Goal: Contribute content: Add original content to the website for others to see

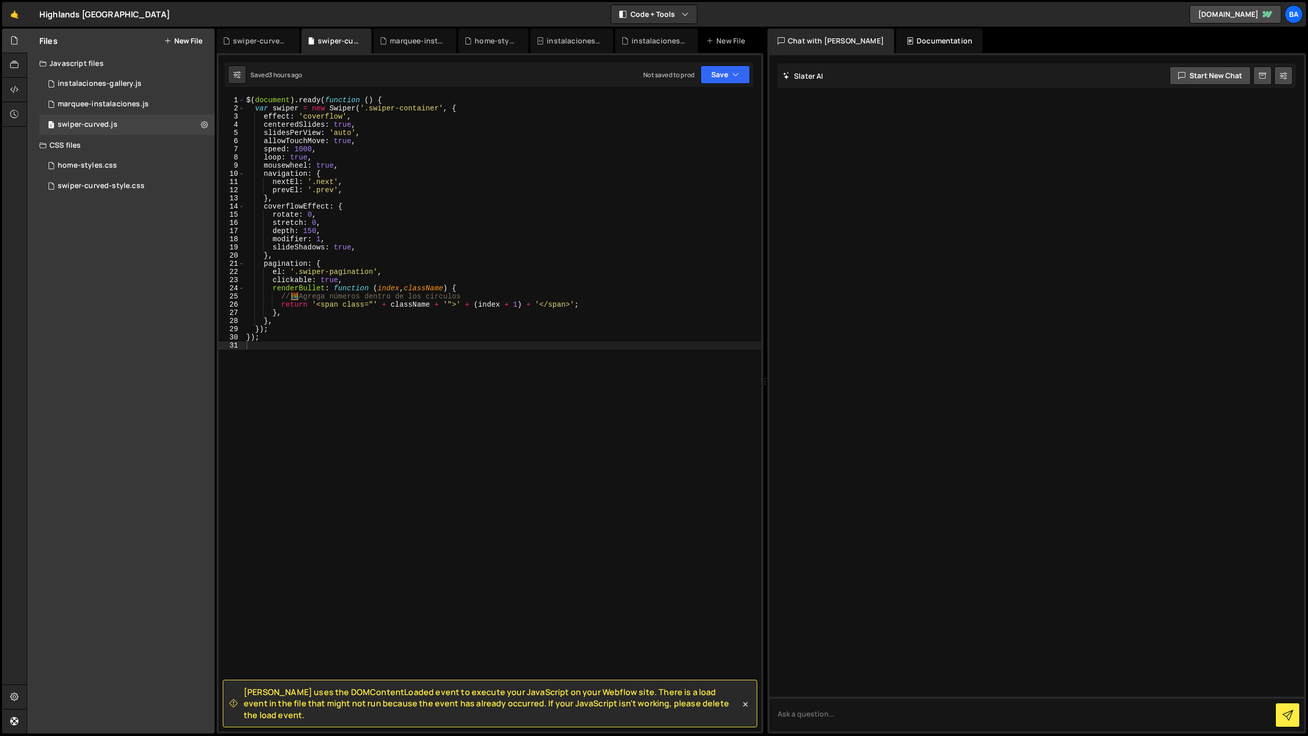
click at [180, 39] on button "New File" at bounding box center [183, 41] width 38 height 8
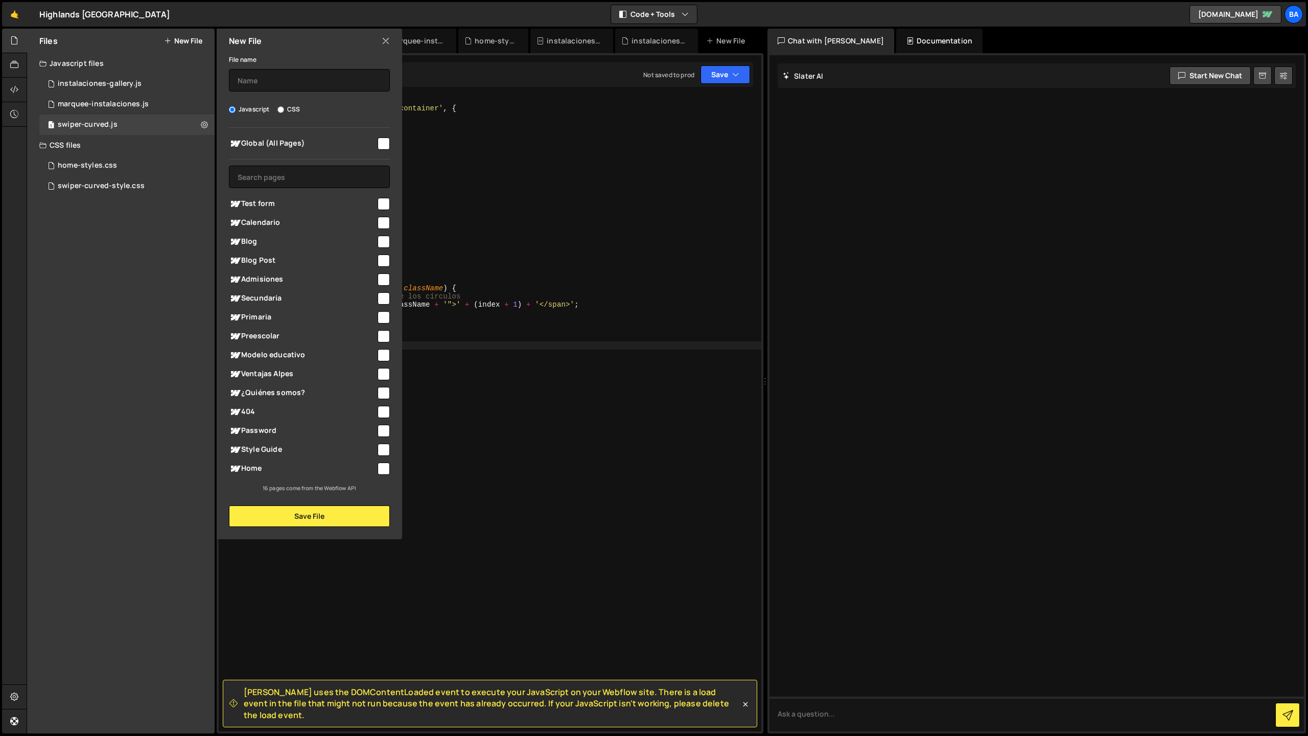
click at [385, 146] on input "checkbox" at bounding box center [384, 143] width 12 height 12
checkbox input "true"
click at [385, 394] on input "checkbox" at bounding box center [384, 393] width 12 height 12
checkbox input "true"
click at [385, 375] on input "checkbox" at bounding box center [384, 374] width 12 height 12
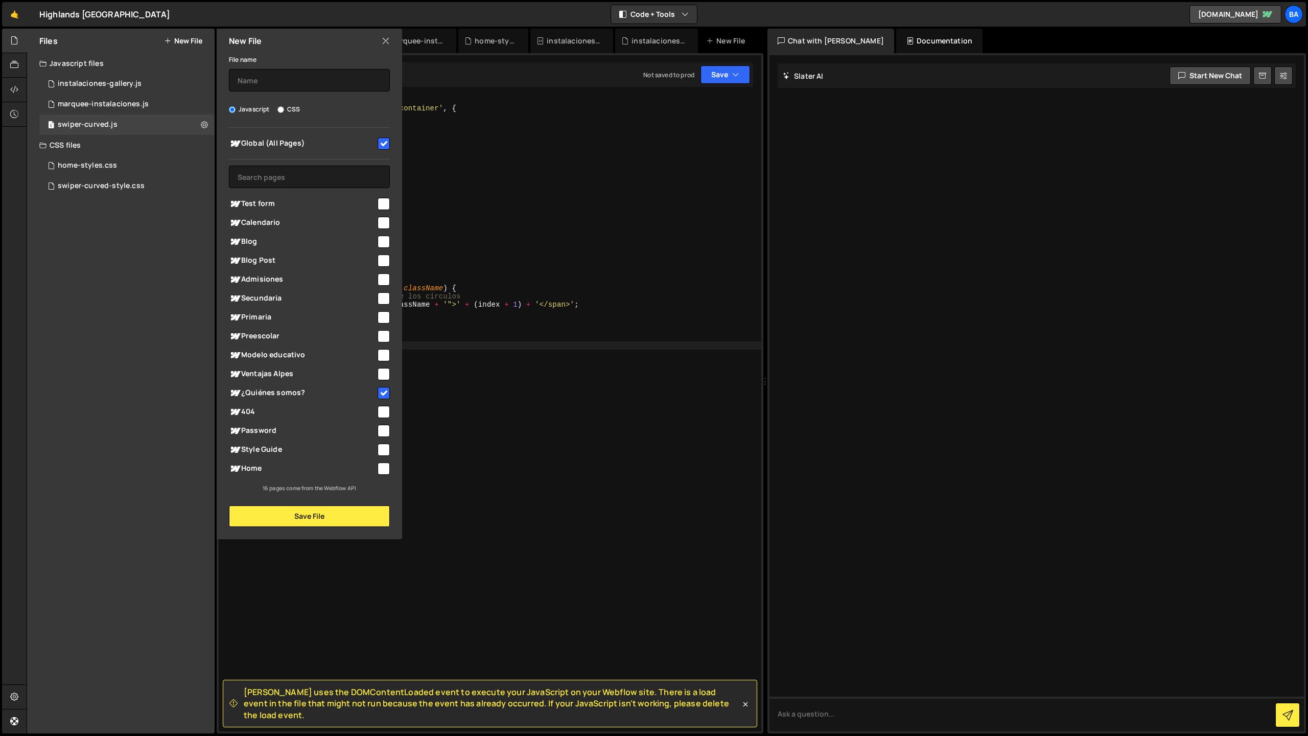
checkbox input "true"
click at [384, 390] on input "checkbox" at bounding box center [384, 393] width 12 height 12
checkbox input "false"
click at [382, 374] on input "checkbox" at bounding box center [384, 374] width 12 height 12
checkbox input "false"
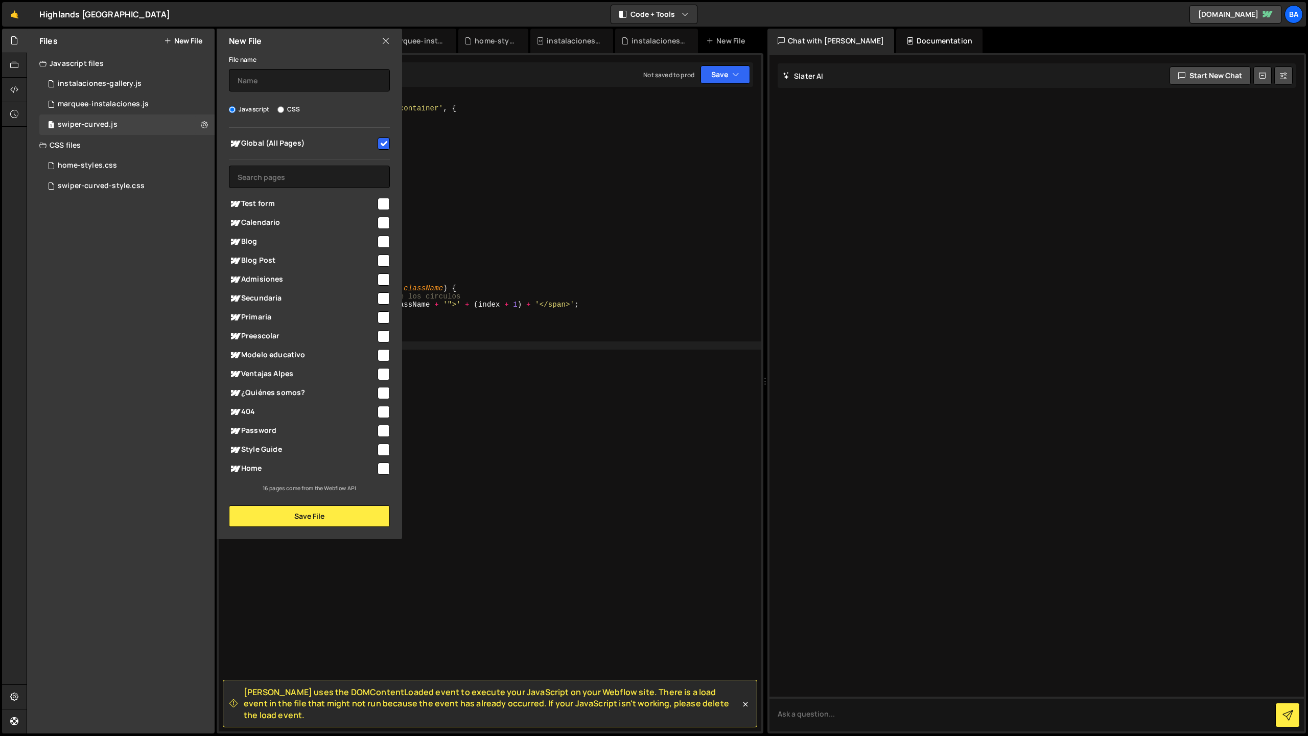
click at [381, 353] on input "checkbox" at bounding box center [384, 355] width 12 height 12
checkbox input "true"
click at [260, 77] on input "text" at bounding box center [309, 80] width 161 height 22
type input "propositos-swiper"
click at [317, 515] on button "Save File" at bounding box center [309, 515] width 161 height 21
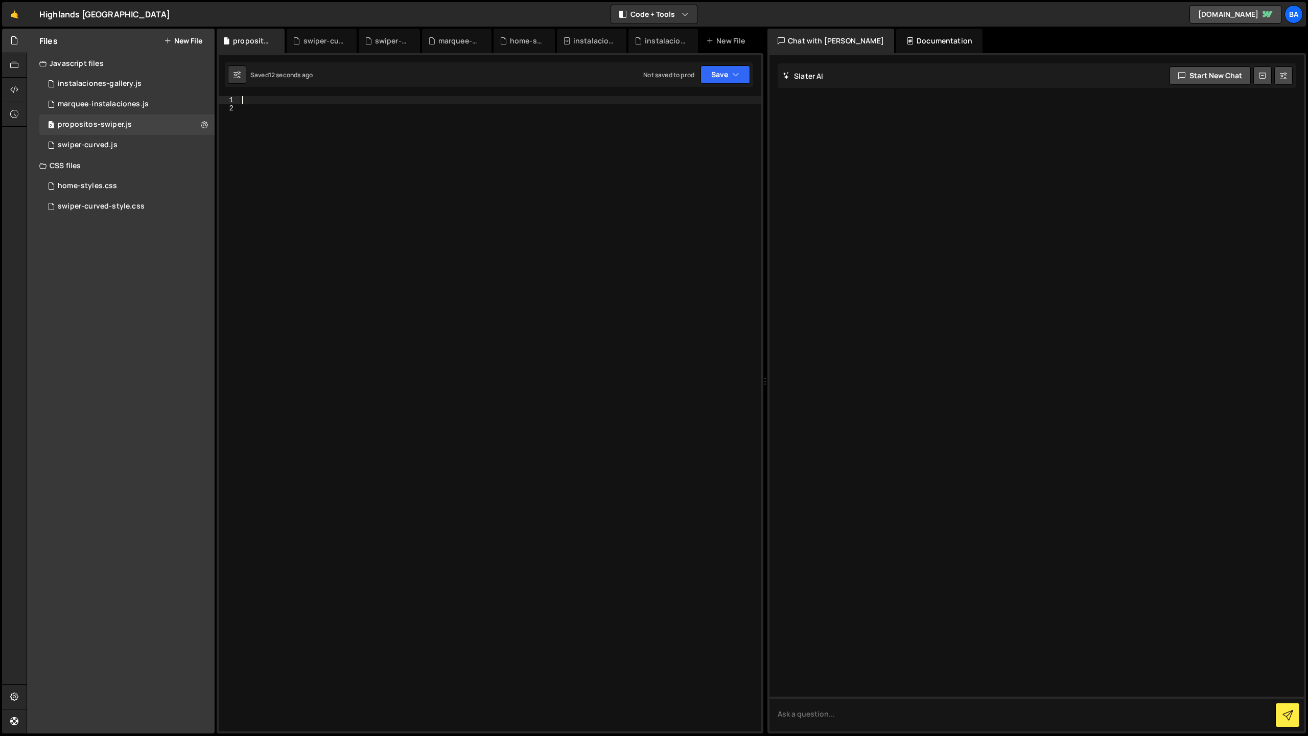
click at [259, 99] on div at bounding box center [500, 422] width 521 height 652
paste textarea "}); </script>"
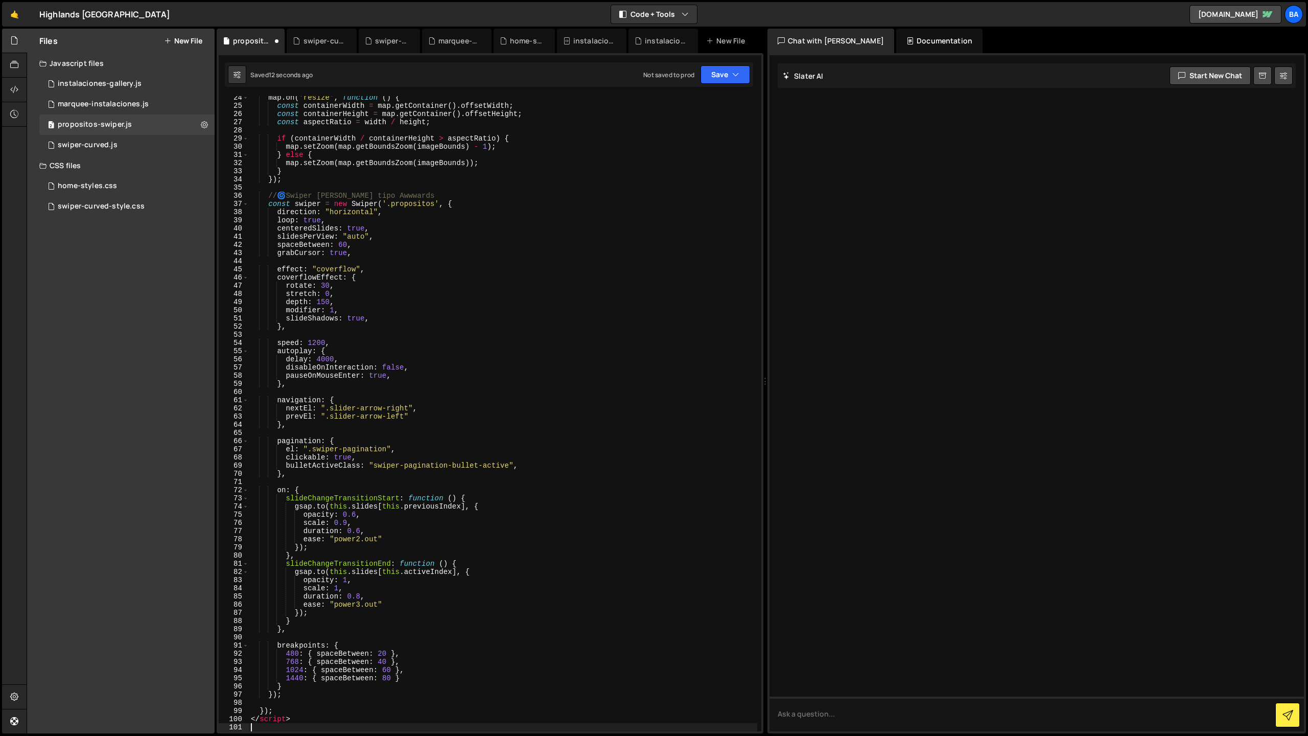
scroll to position [199, 0]
drag, startPoint x: 289, startPoint y: 717, endPoint x: 217, endPoint y: 713, distance: 71.6
click at [217, 713] on div "XXXXXXXXXXXXXXXXXXXXXXXXXXXXXXXXXXXXXXXXXXXXXXXXXXXXXXXXXXXXXXXXXXXXXXXXXXXXXXX…" at bounding box center [490, 393] width 547 height 680
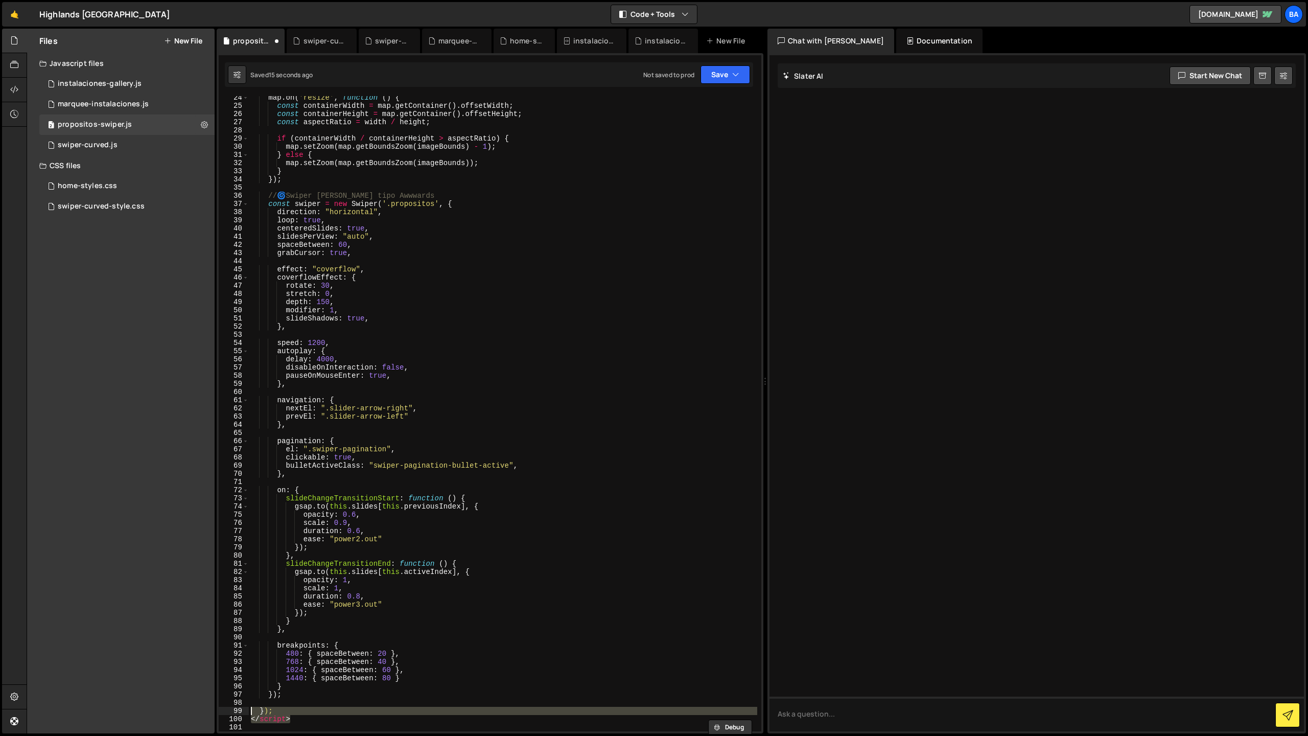
click at [290, 721] on div "map . on ( 'resize' , function ( ) { const containerWidth = map . getContainer …" at bounding box center [503, 413] width 509 height 635
type textarea "</script>"
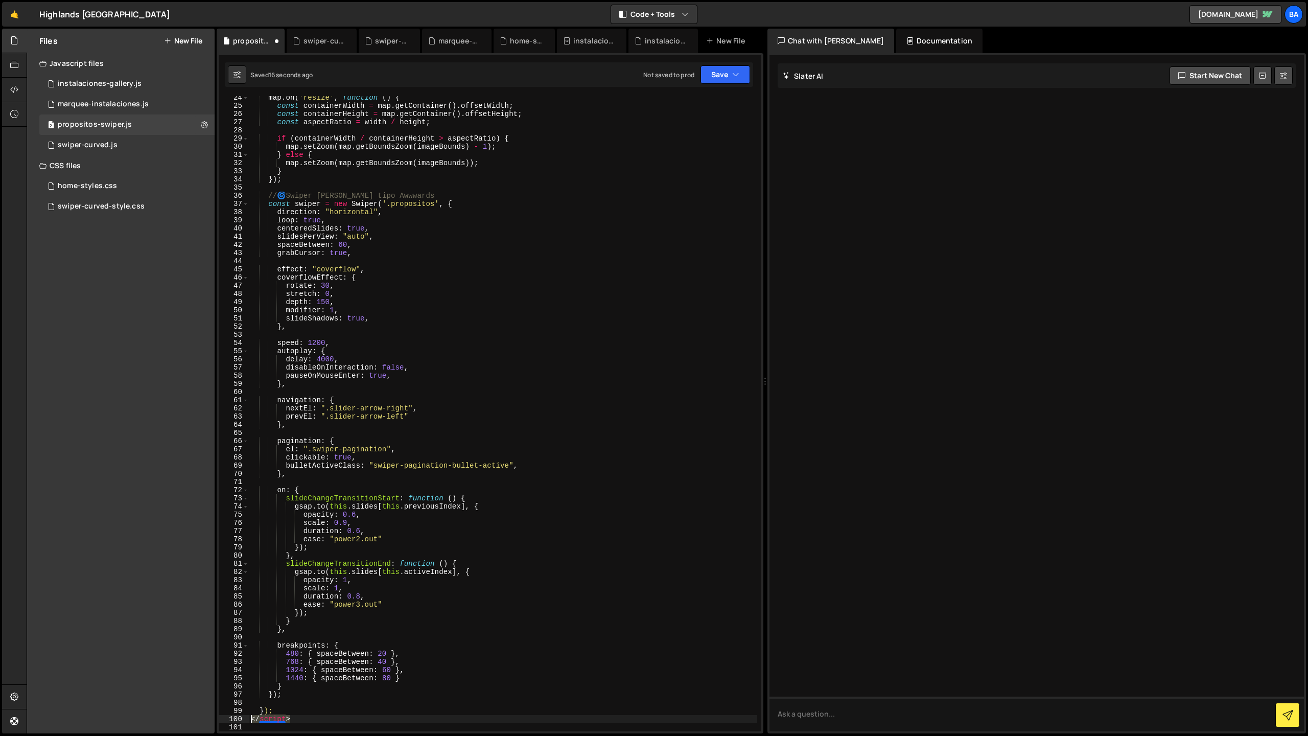
drag, startPoint x: 303, startPoint y: 720, endPoint x: 249, endPoint y: 721, distance: 53.7
click at [249, 721] on div "map . on ( 'resize' , function ( ) { const containerWidth = map . getContainer …" at bounding box center [503, 420] width 509 height 652
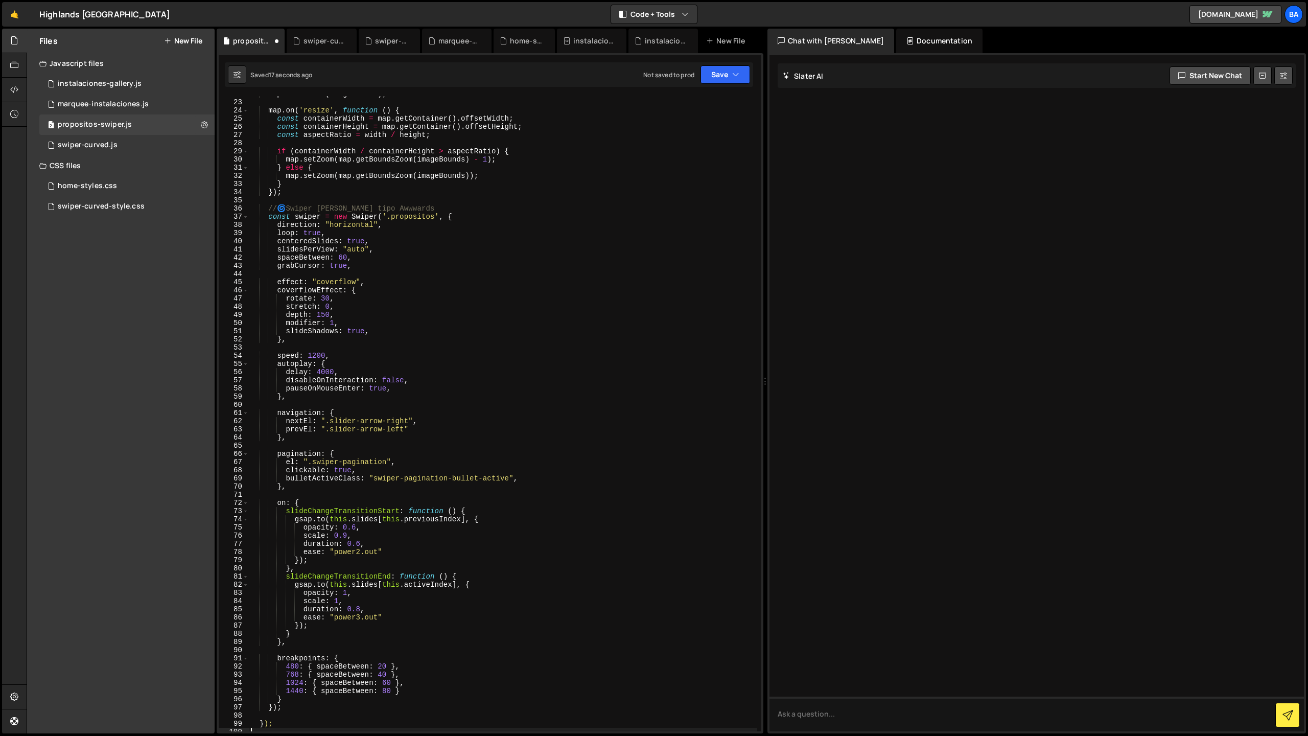
scroll to position [0, 0]
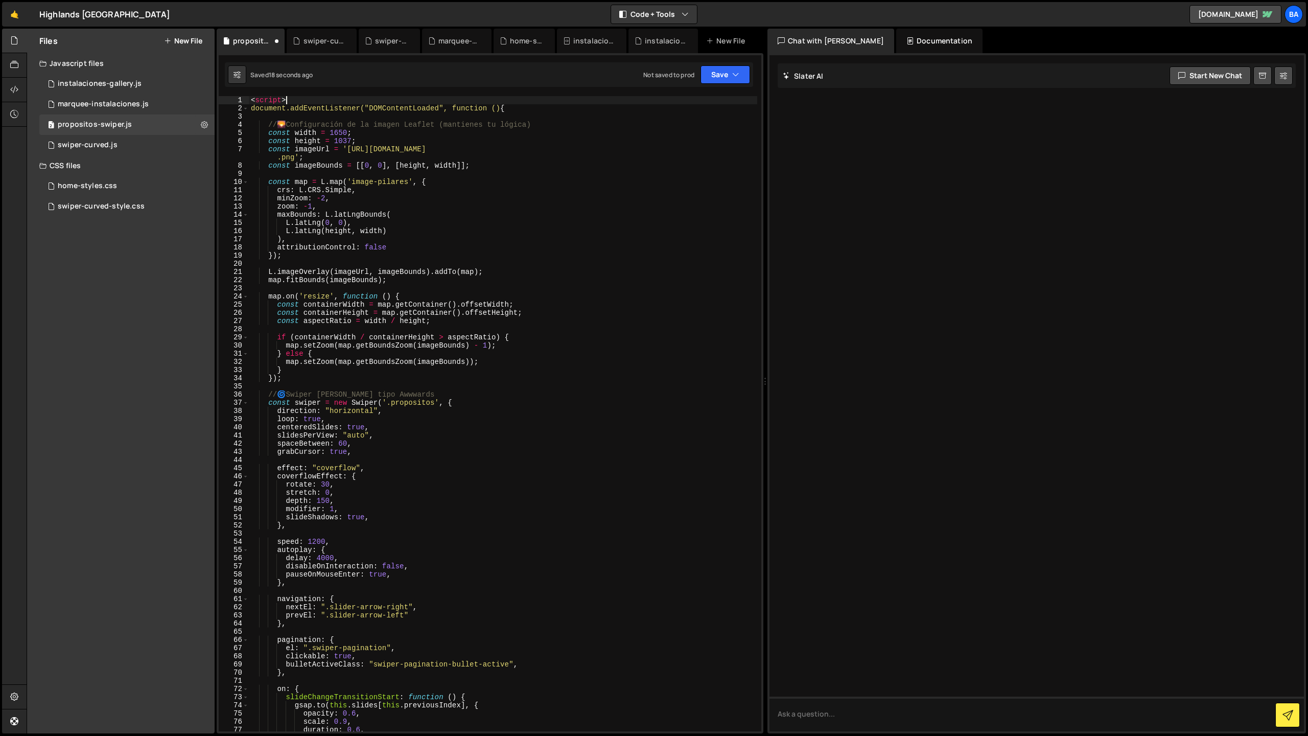
drag, startPoint x: 285, startPoint y: 98, endPoint x: 218, endPoint y: 98, distance: 66.4
click at [219, 98] on div "1 2 3 4 5 6 7 8 9 10 11 12 13 14 15 16 17 18 19 20 21 22 23 24 25 26 27 28 29 3…" at bounding box center [490, 413] width 543 height 635
type textarea "<script>"
click at [726, 71] on button "Save" at bounding box center [726, 74] width 50 height 18
click at [693, 101] on div "Save to Staging S" at bounding box center [691, 100] width 106 height 10
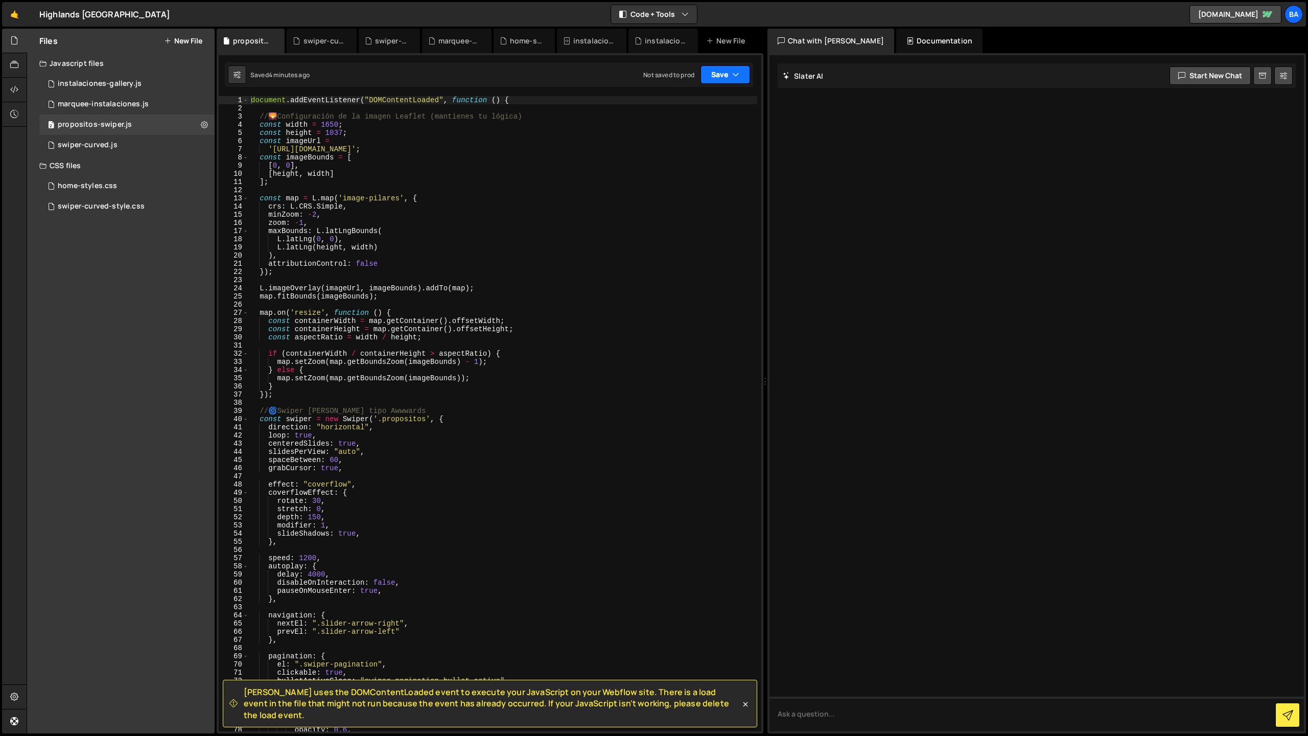
click at [719, 69] on button "Save" at bounding box center [726, 74] width 50 height 18
click at [693, 97] on div "Save to Staging S" at bounding box center [691, 100] width 106 height 10
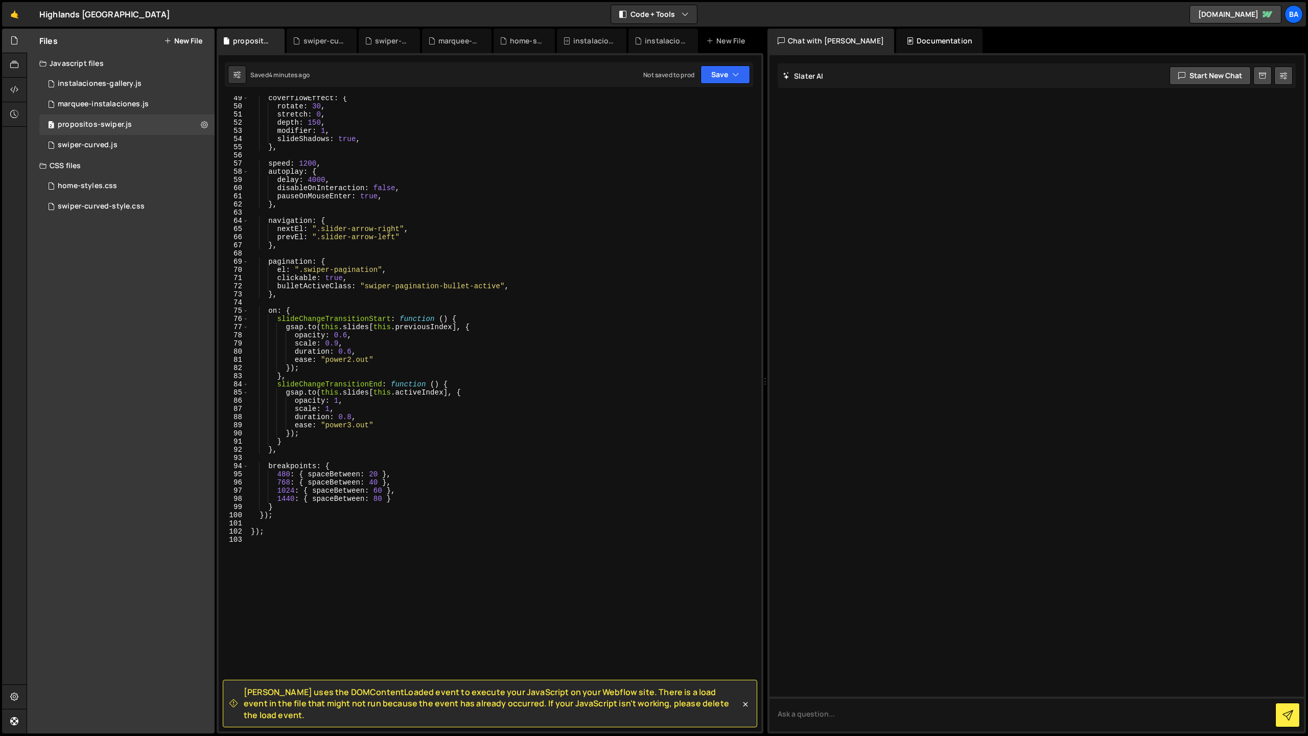
scroll to position [398, 0]
click at [370, 309] on div "coverflowEffect : { rotate : 30 , stretch : 0 , depth : 150 , modifier : 1 , sl…" at bounding box center [503, 416] width 509 height 652
type textarea "});"
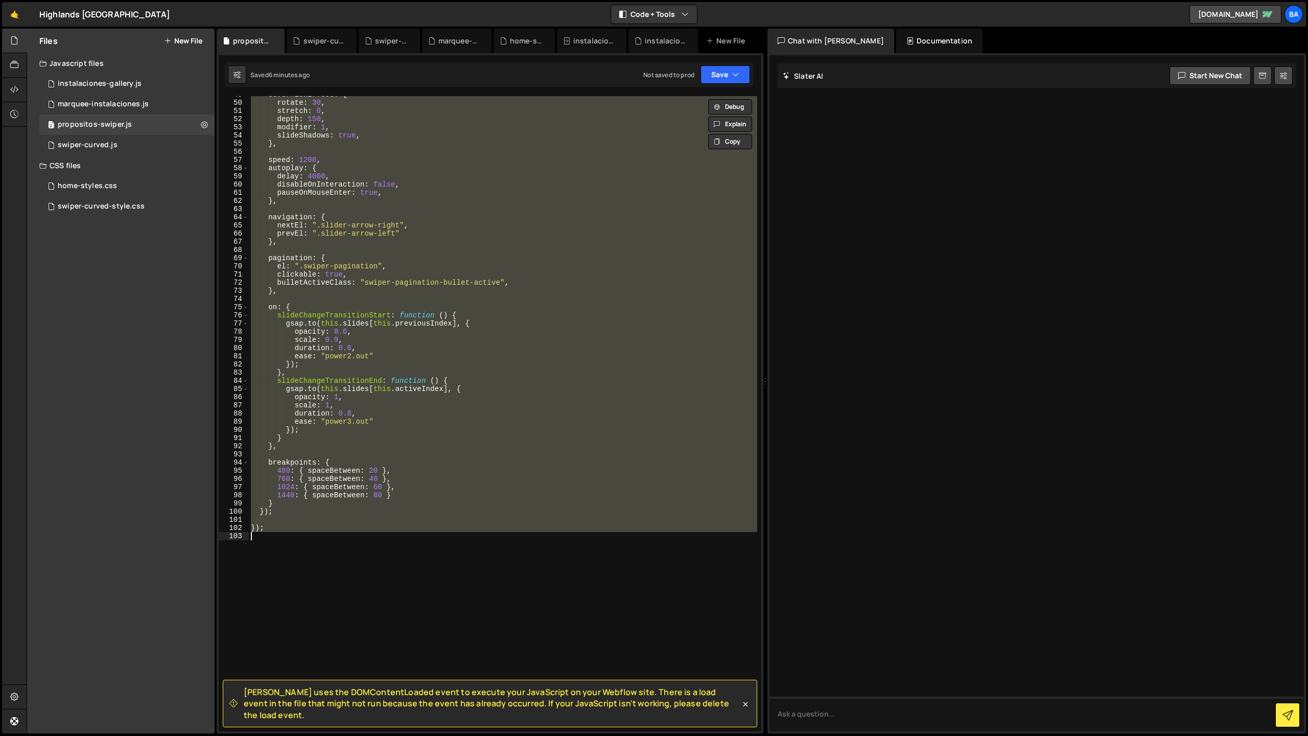
paste textarea
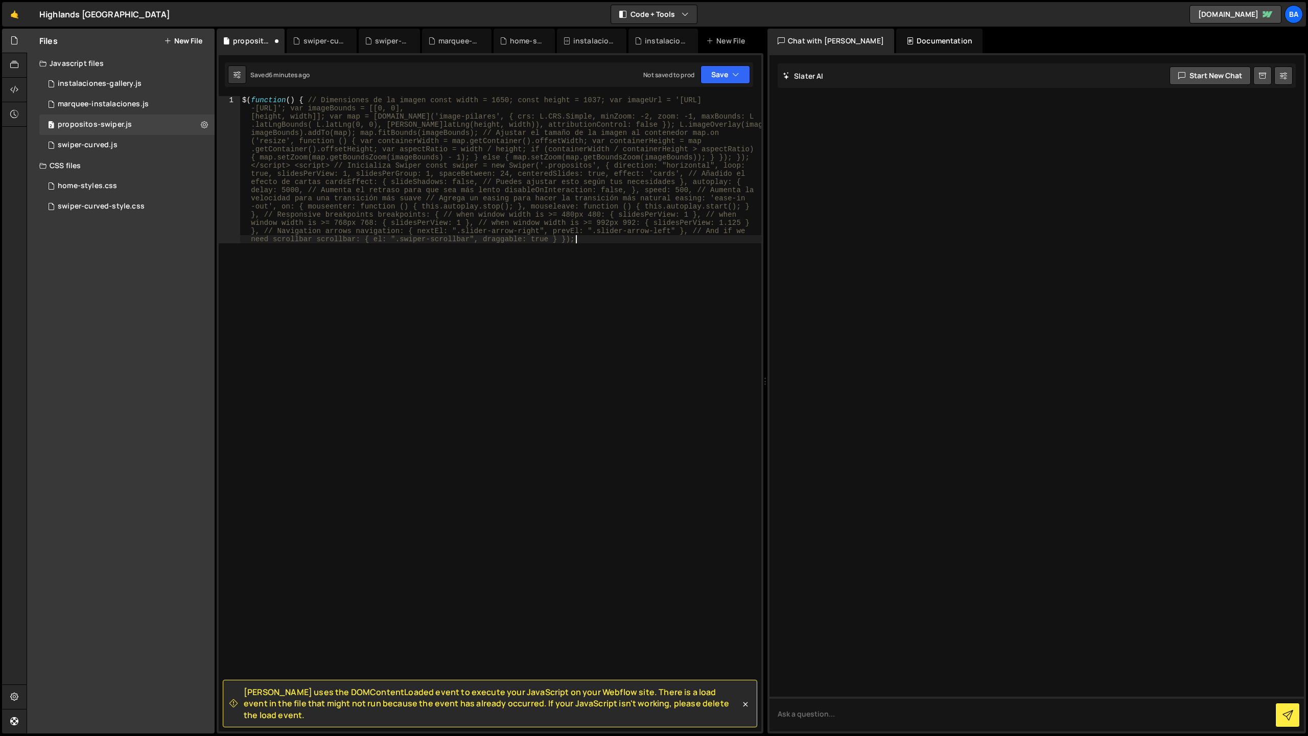
click at [441, 501] on div "$ ( function ( ) { // Dimensiones de la imagen const width = 1650; const height…" at bounding box center [500, 561] width 521 height 930
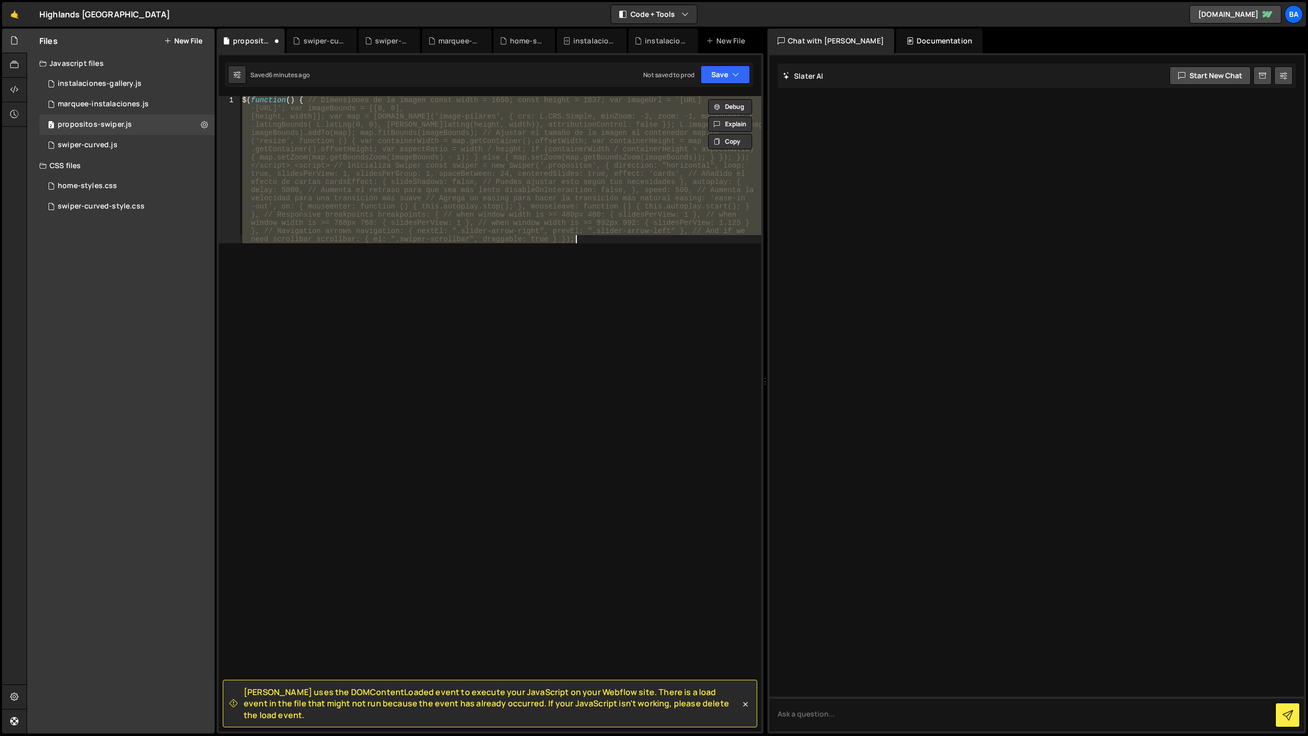
paste textarea "});"
type textarea "});"
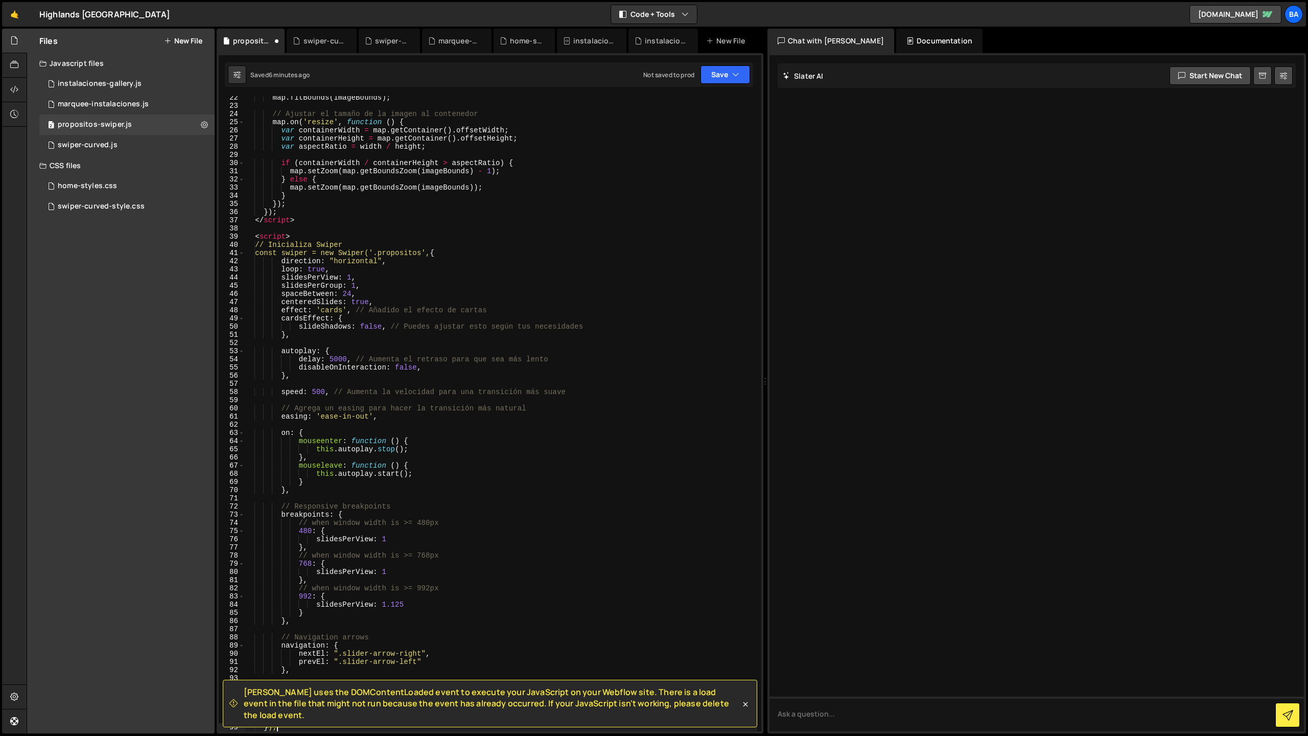
scroll to position [182, 0]
click at [723, 80] on button "Save" at bounding box center [726, 74] width 50 height 18
click at [705, 96] on div "Save to Staging S" at bounding box center [691, 100] width 106 height 10
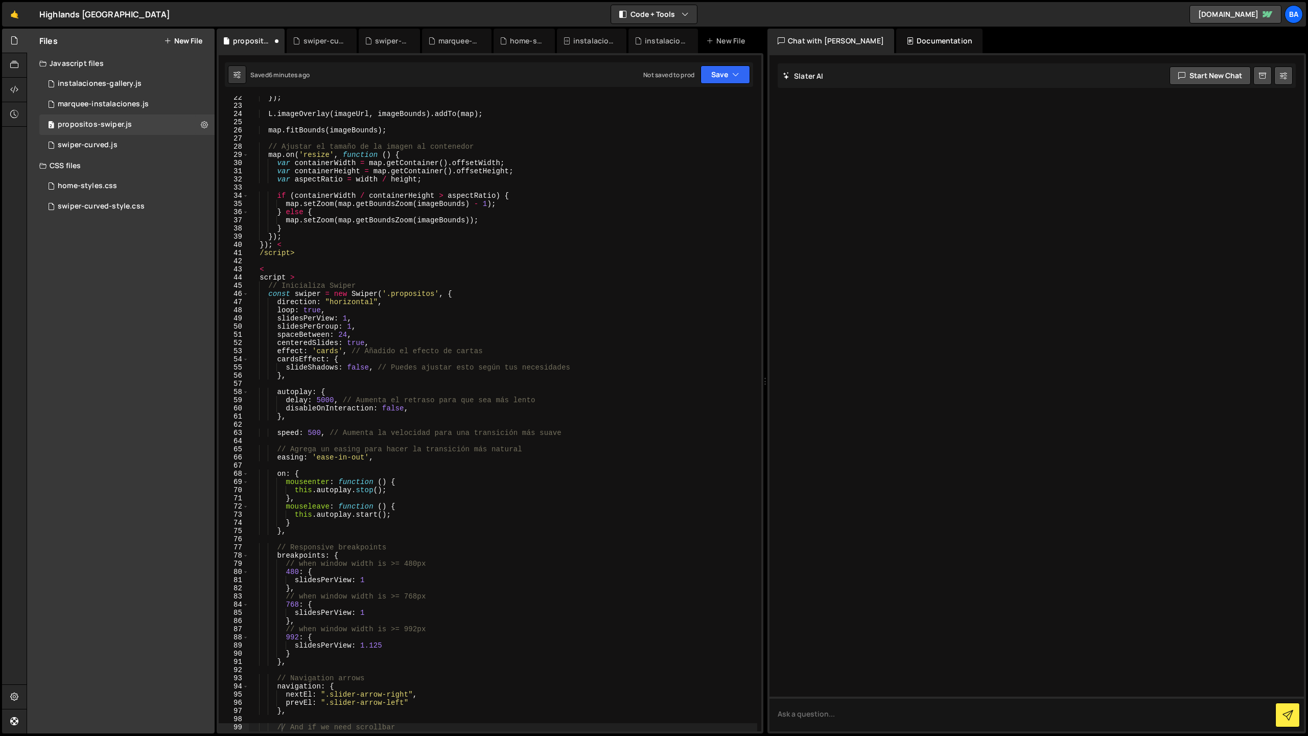
scroll to position [174, 0]
click at [395, 424] on div "}) ; L . imageOverlay ( imageUrl , imageBounds ) . addTo ( map ) ; map . fitBou…" at bounding box center [503, 420] width 509 height 652
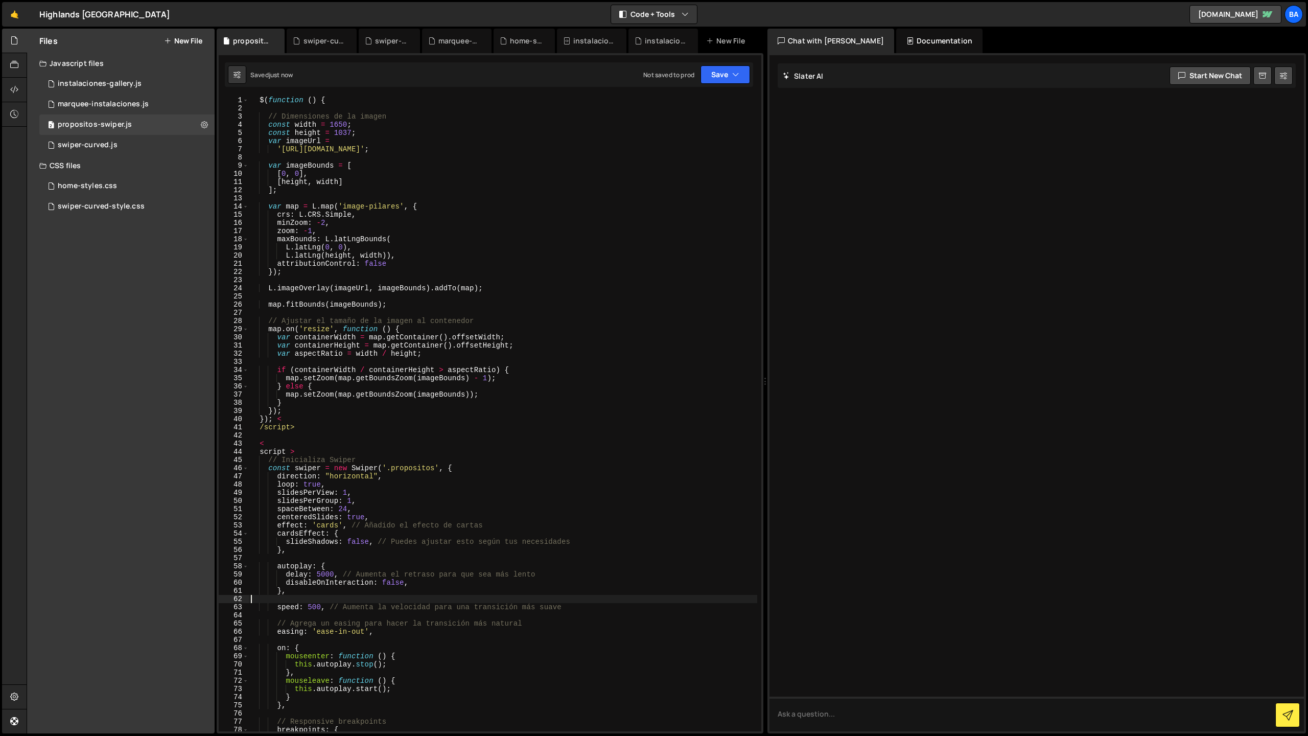
scroll to position [0, 0]
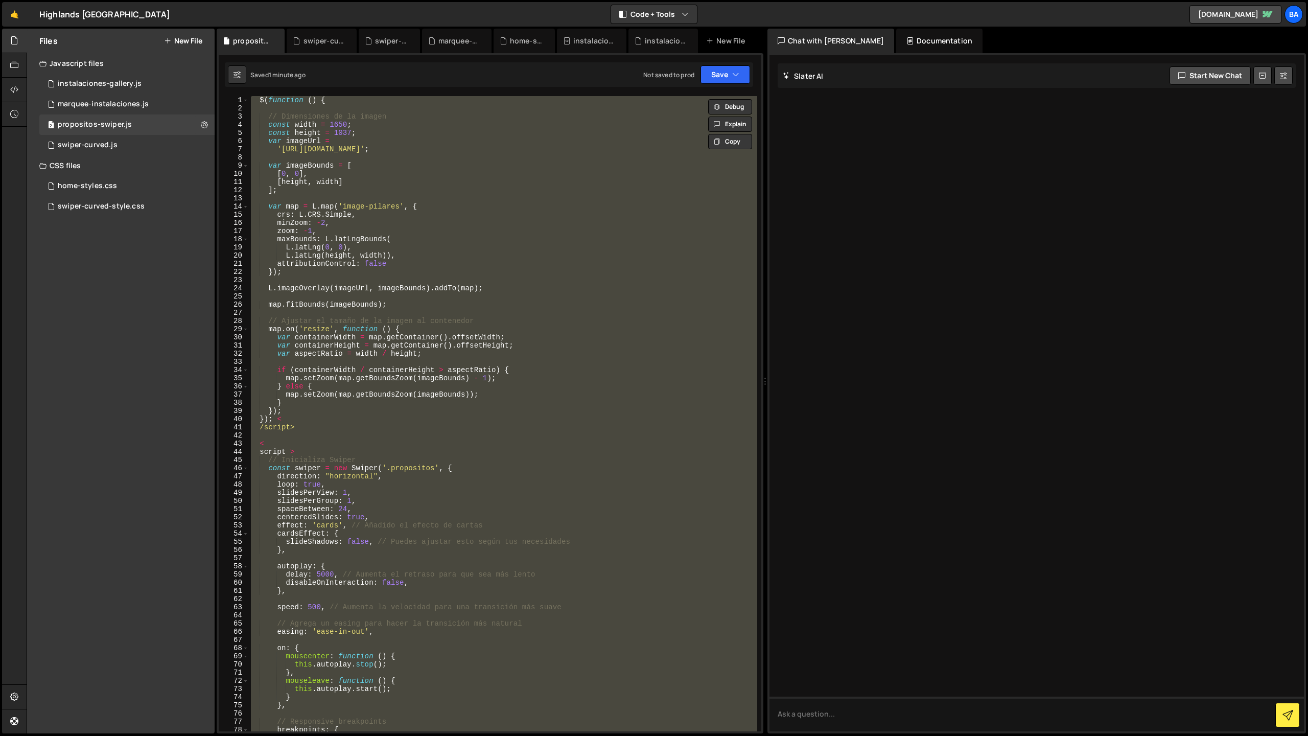
click at [476, 324] on div "$ ( function ( ) { // Dimensiones de la imagen const width = 1650 ; const heigh…" at bounding box center [503, 413] width 509 height 635
paste textarea "});"
type textarea "});"
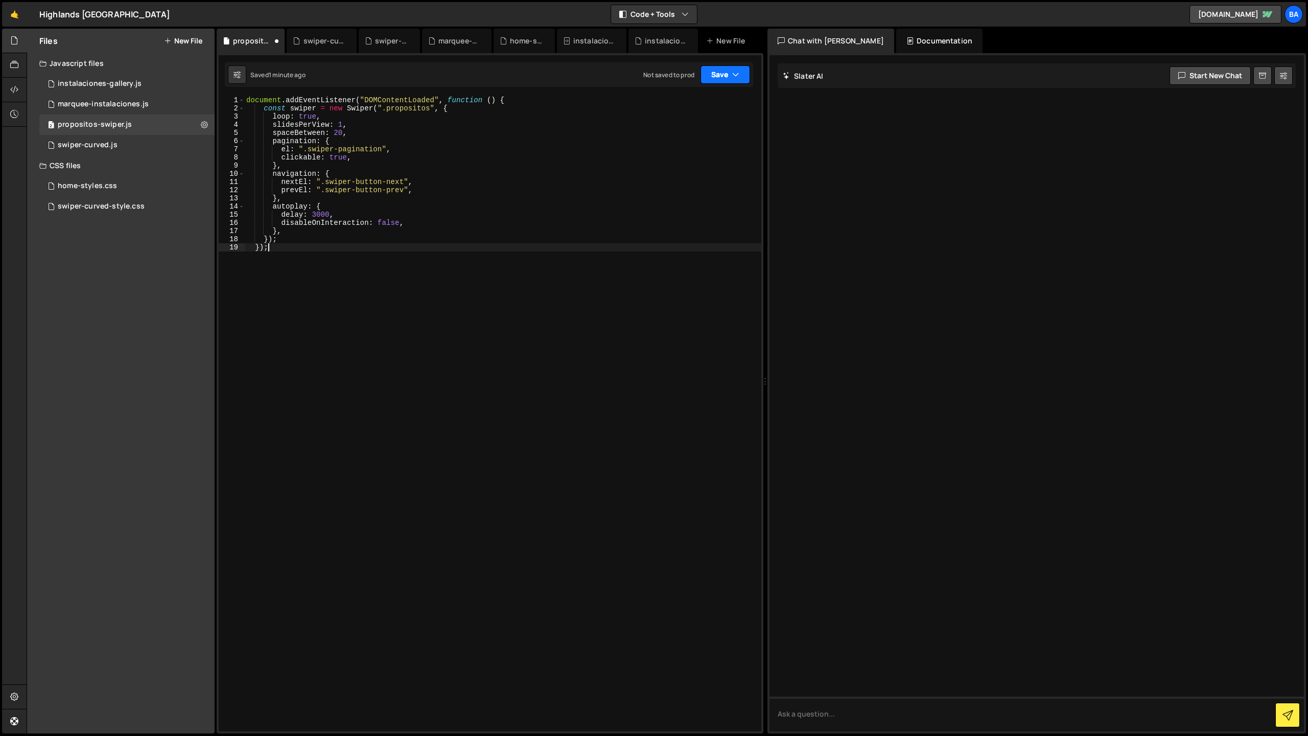
click at [726, 78] on button "Save" at bounding box center [726, 74] width 50 height 18
click at [696, 107] on div "Saved 1 minute ago" at bounding box center [691, 111] width 106 height 12
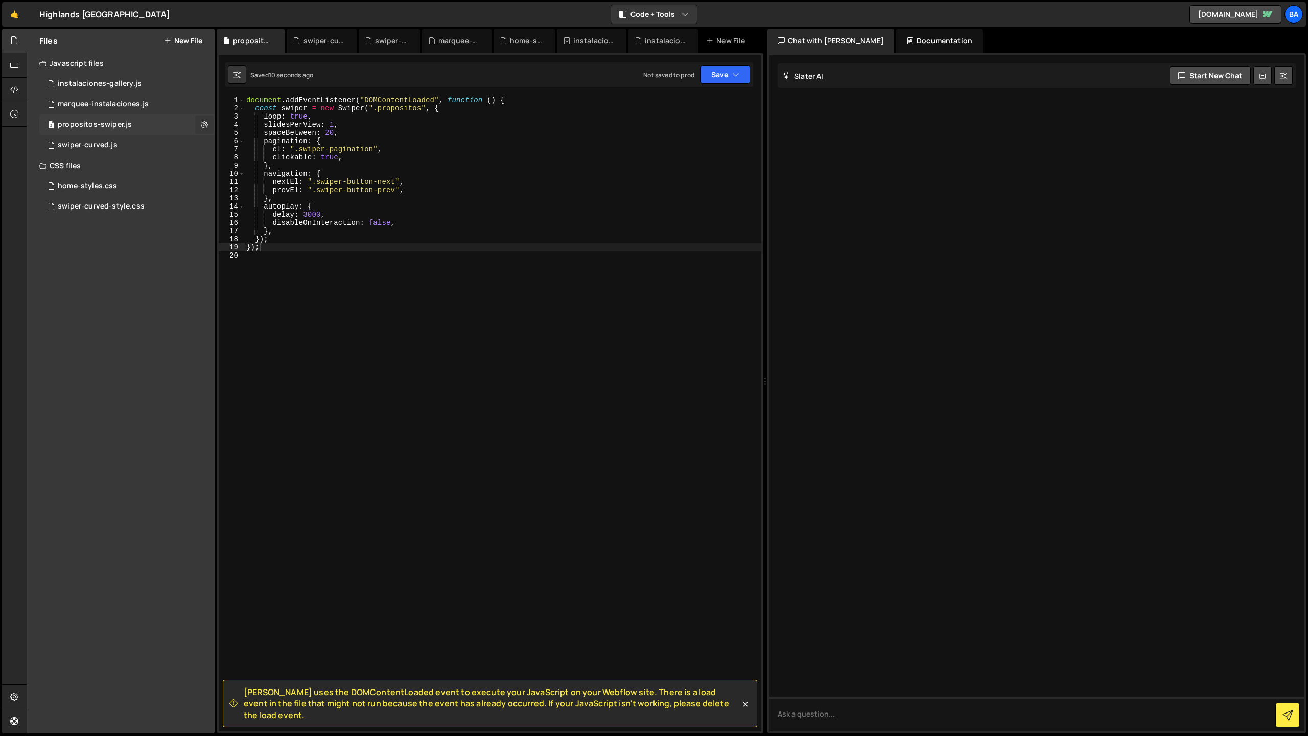
click at [204, 126] on icon at bounding box center [204, 125] width 7 height 10
type input "propositos-swiper"
radio input "true"
checkbox input "true"
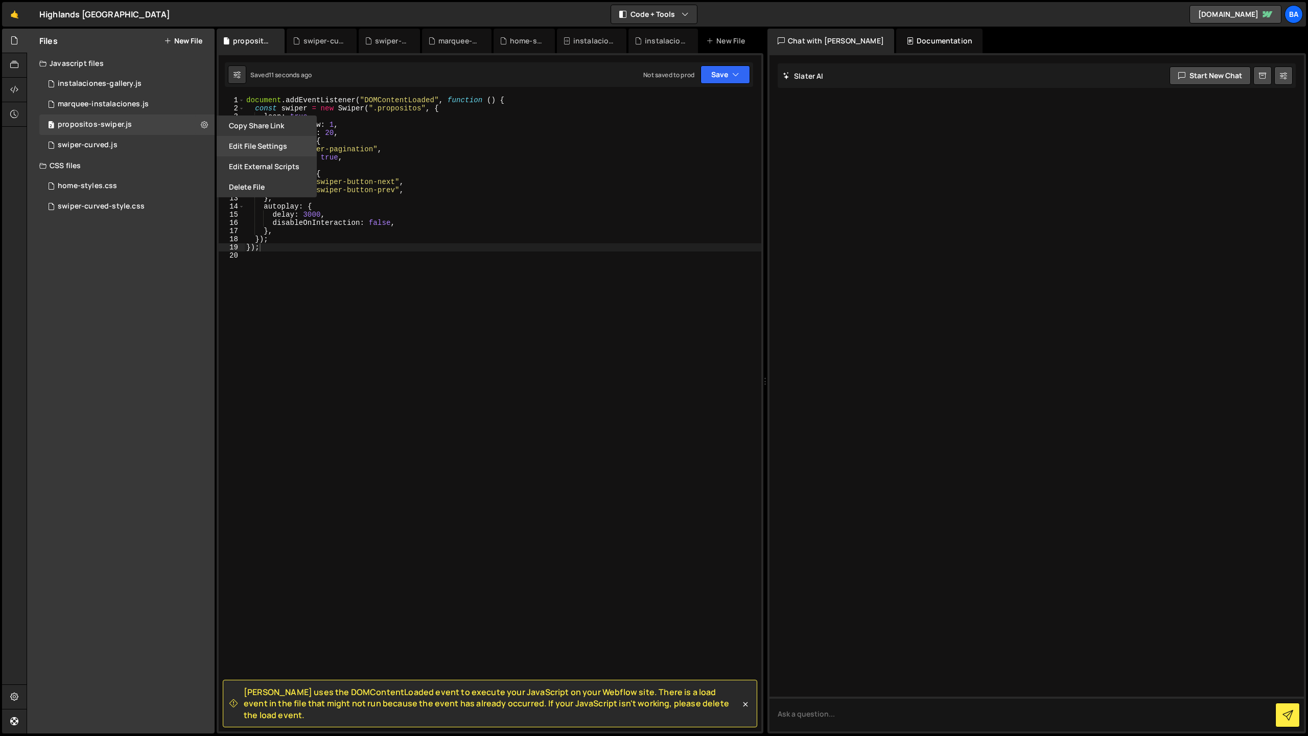
click at [241, 143] on button "Edit File Settings" at bounding box center [267, 146] width 100 height 20
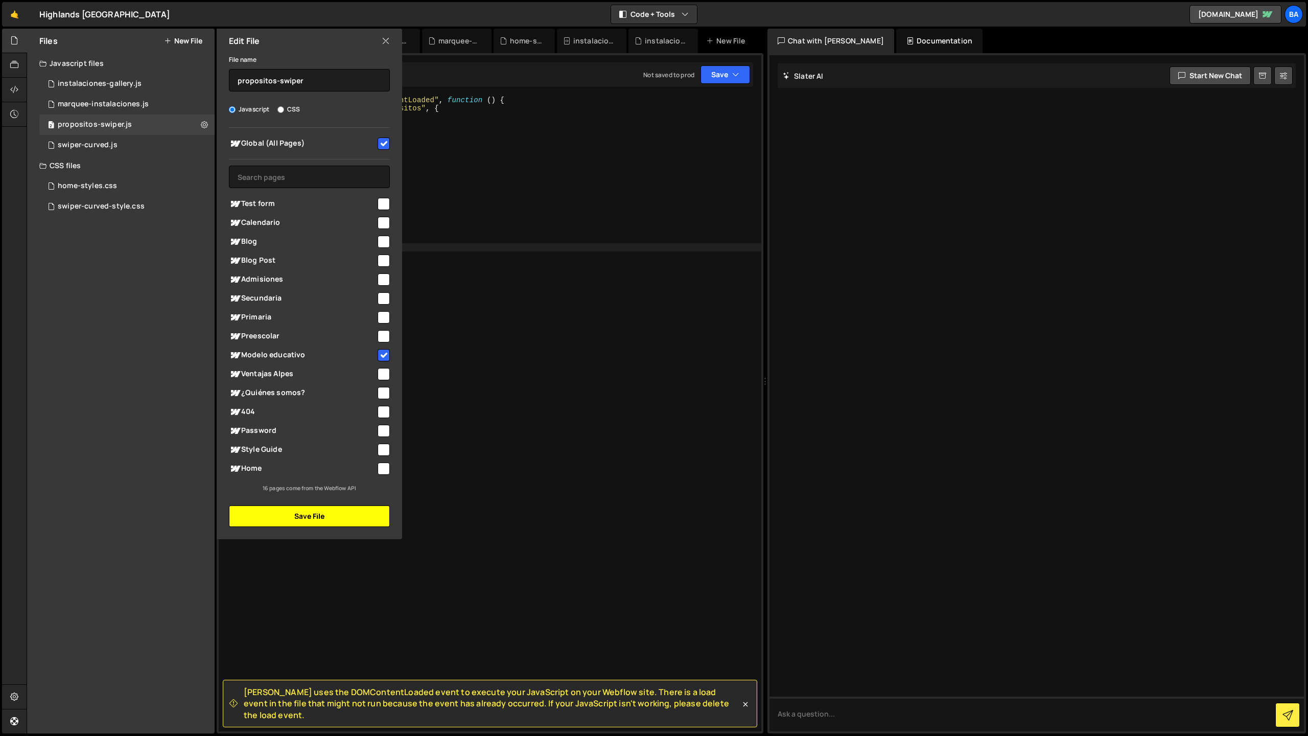
click at [356, 510] on button "Save File" at bounding box center [309, 515] width 161 height 21
